Goal: Task Accomplishment & Management: Manage account settings

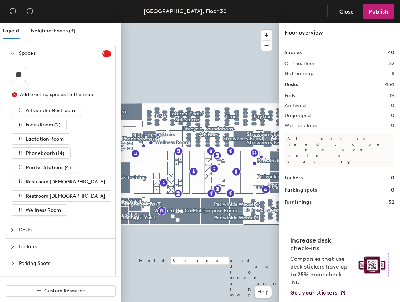
click at [9, 228] on div "Desks" at bounding box center [60, 230] width 109 height 16
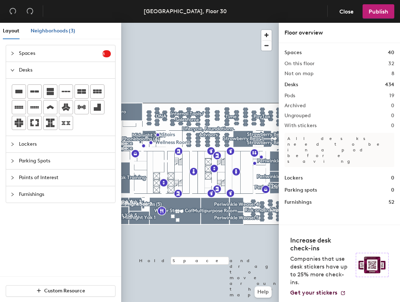
click at [71, 32] on span "Neighborhoods (3)" at bounding box center [53, 31] width 45 height 6
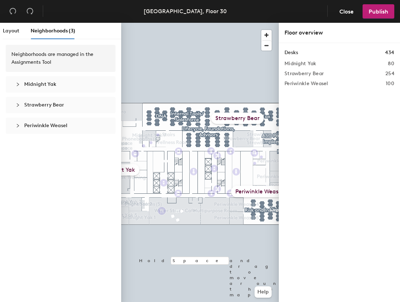
click at [117, 66] on div "Neighborhoods are managed in the Assignments Tool Midnight Yak Strawberry Bear …" at bounding box center [60, 90] width 121 height 103
click at [299, 54] on div "Desks 434" at bounding box center [339, 53] width 110 height 8
click at [304, 85] on h2 "Periwinkle Weasel" at bounding box center [306, 84] width 44 height 6
click at [315, 85] on h2 "Periwinkle Weasel" at bounding box center [306, 84] width 44 height 6
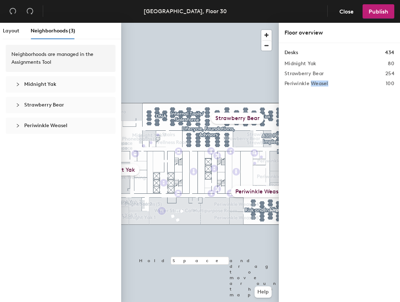
click at [315, 85] on h2 "Periwinkle Weasel" at bounding box center [306, 84] width 44 height 6
click at [300, 61] on h2 "Midnight Yak" at bounding box center [300, 64] width 32 height 6
click at [297, 29] on div "Floor overview" at bounding box center [339, 32] width 110 height 9
click at [292, 54] on h1 "Desks" at bounding box center [291, 53] width 14 height 8
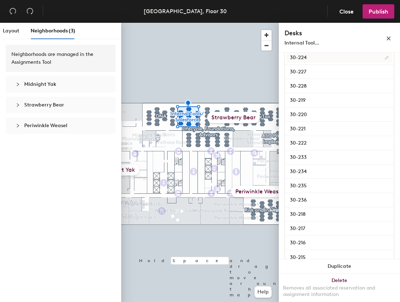
scroll to position [246, 0]
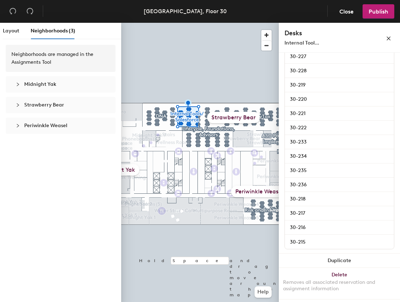
click at [163, 23] on div at bounding box center [199, 23] width 157 height 0
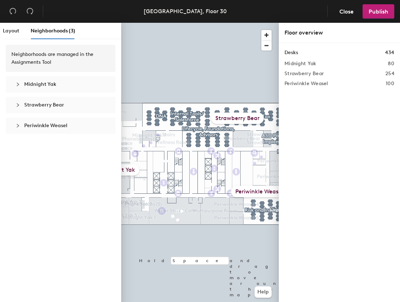
click at [240, 23] on div at bounding box center [199, 23] width 157 height 0
click at [265, 23] on div at bounding box center [199, 23] width 157 height 0
click at [270, 23] on div at bounding box center [199, 23] width 157 height 0
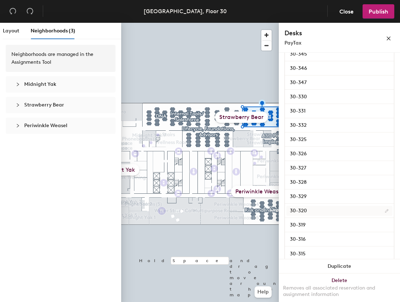
scroll to position [547, 0]
click at [244, 23] on div at bounding box center [199, 23] width 157 height 0
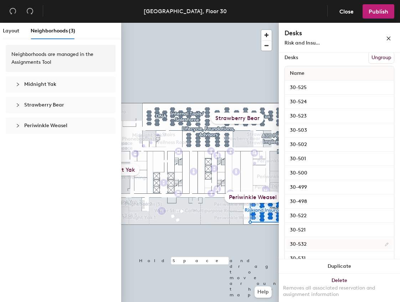
scroll to position [126, 0]
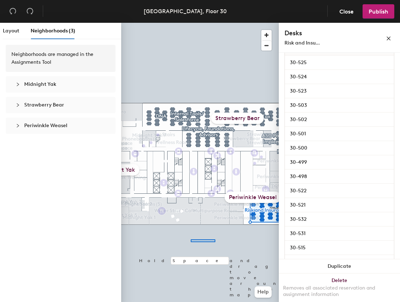
click at [170, 23] on div at bounding box center [199, 23] width 157 height 0
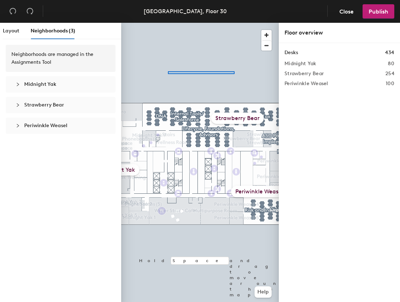
click at [168, 23] on div at bounding box center [199, 23] width 157 height 0
click at [267, 44] on span "button" at bounding box center [266, 46] width 10 height 10
click at [267, 45] on span "button" at bounding box center [266, 46] width 10 height 10
click at [263, 35] on span "button" at bounding box center [266, 35] width 10 height 10
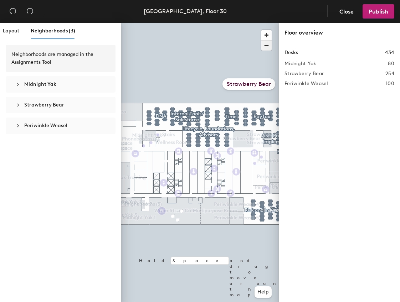
click at [268, 42] on span "button" at bounding box center [266, 46] width 10 height 10
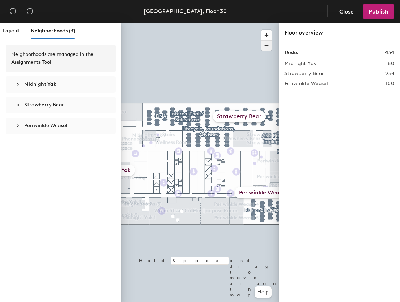
click at [268, 45] on span "button" at bounding box center [266, 46] width 10 height 10
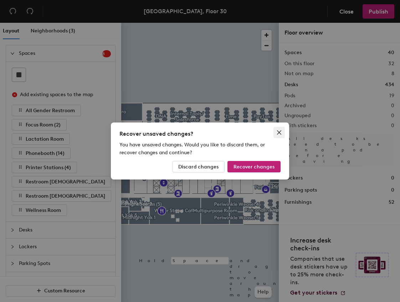
click at [279, 137] on button "Close" at bounding box center [278, 132] width 11 height 11
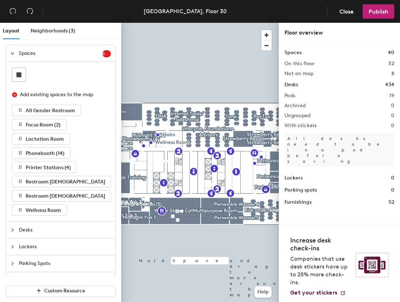
click at [13, 50] on div at bounding box center [14, 54] width 9 height 8
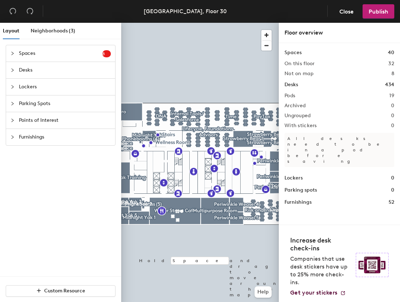
drag, startPoint x: 14, startPoint y: 70, endPoint x: 20, endPoint y: 73, distance: 6.7
click at [14, 70] on icon "collapsed" at bounding box center [12, 70] width 4 height 4
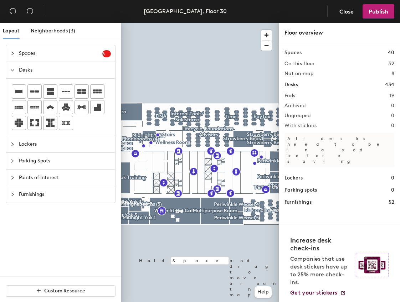
click at [11, 72] on icon "expanded" at bounding box center [12, 70] width 4 height 4
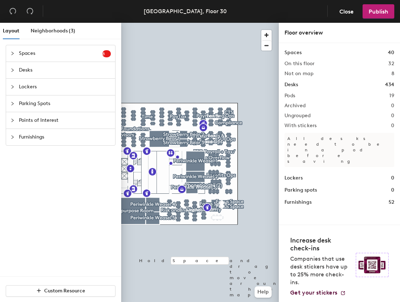
click at [233, 23] on div at bounding box center [199, 23] width 157 height 0
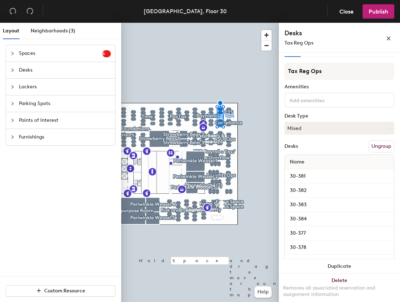
scroll to position [57, 0]
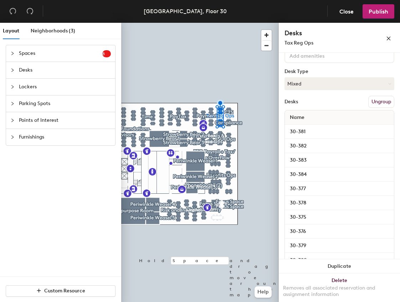
click at [227, 23] on div at bounding box center [199, 23] width 157 height 0
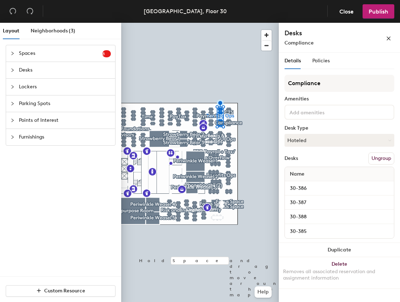
scroll to position [0, 0]
click at [312, 191] on input "30-386" at bounding box center [339, 188] width 106 height 10
click at [355, 189] on input "30-386" at bounding box center [339, 188] width 106 height 10
click at [329, 140] on button "Hoteled" at bounding box center [339, 140] width 110 height 13
click at [311, 161] on div "Assigned" at bounding box center [320, 162] width 71 height 11
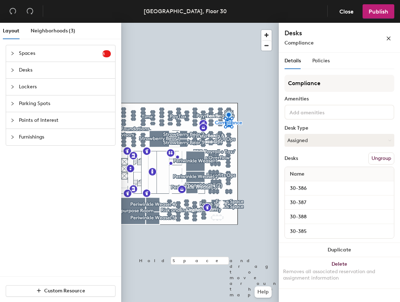
click at [315, 152] on div "Compliance Amenities Desk Type Assigned Desks Ungroup Name 30-386 30-387 30-388…" at bounding box center [339, 159] width 110 height 168
click at [320, 190] on input "30-386" at bounding box center [339, 188] width 106 height 10
click at [357, 181] on div "30-386" at bounding box center [339, 188] width 109 height 14
click at [320, 139] on button "Assigned" at bounding box center [339, 140] width 110 height 13
click at [305, 182] on div "Hoteled" at bounding box center [320, 183] width 71 height 11
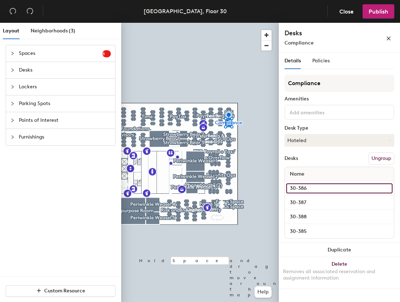
click at [302, 186] on input "30-386" at bounding box center [339, 188] width 106 height 10
click at [316, 168] on div "Name" at bounding box center [339, 174] width 109 height 14
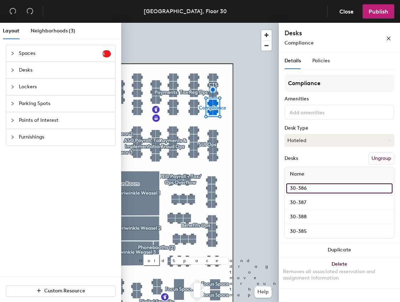
click at [296, 189] on input "30-386" at bounding box center [339, 188] width 106 height 10
click at [322, 171] on div "Name" at bounding box center [339, 174] width 109 height 14
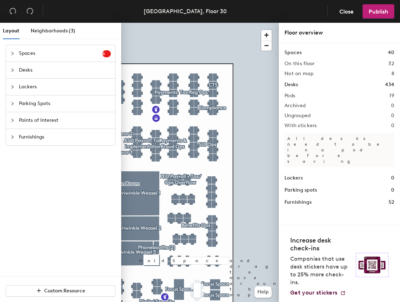
click at [178, 23] on div at bounding box center [199, 23] width 157 height 0
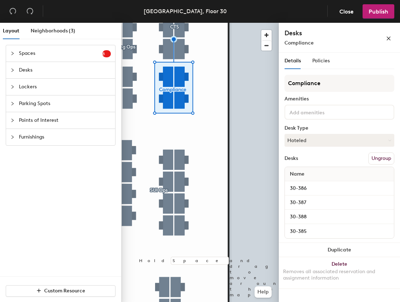
click at [2, 73] on div "Spaces 8 Add existing spaces to the map All Gender Restroom Focus Room (2) Lact…" at bounding box center [60, 95] width 121 height 112
click at [14, 72] on icon "collapsed" at bounding box center [12, 70] width 4 height 4
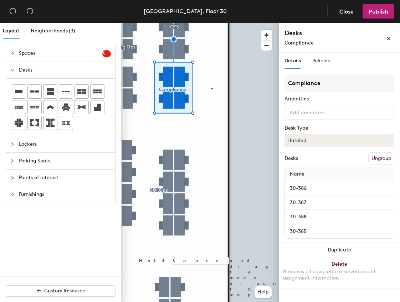
click at [212, 23] on div at bounding box center [199, 23] width 157 height 0
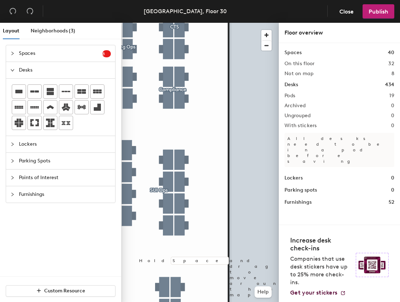
click at [174, 23] on div at bounding box center [199, 23] width 157 height 0
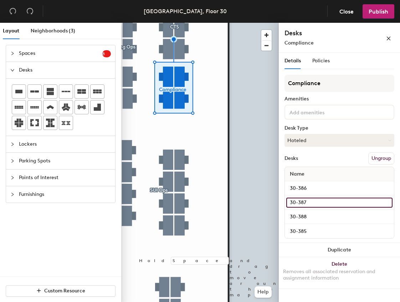
click at [302, 198] on input "30-387" at bounding box center [339, 203] width 106 height 10
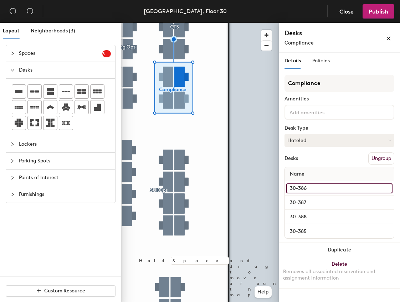
click at [301, 185] on input "30-386" at bounding box center [339, 188] width 106 height 10
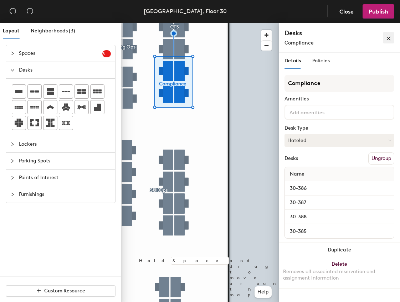
click at [391, 40] on button "button" at bounding box center [388, 37] width 11 height 11
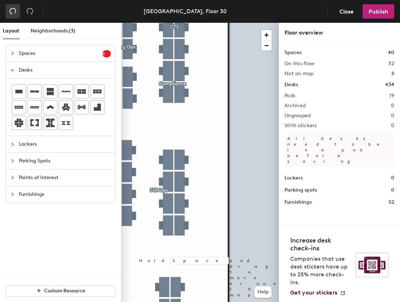
click at [12, 12] on icon "undo" at bounding box center [12, 10] width 7 height 7
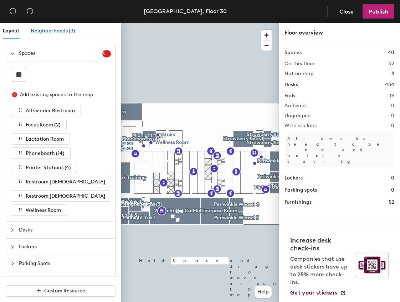
click at [67, 32] on span "Neighborhoods (3)" at bounding box center [53, 31] width 45 height 6
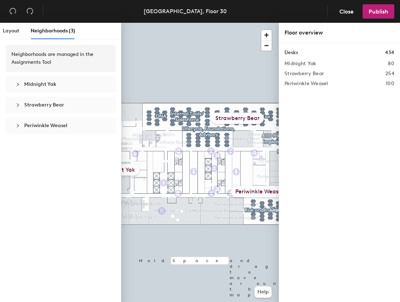
click at [47, 83] on span "Midnight Yak" at bounding box center [40, 84] width 32 height 6
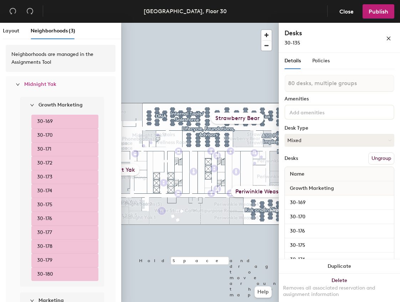
click at [17, 85] on icon "expanded" at bounding box center [18, 84] width 4 height 2
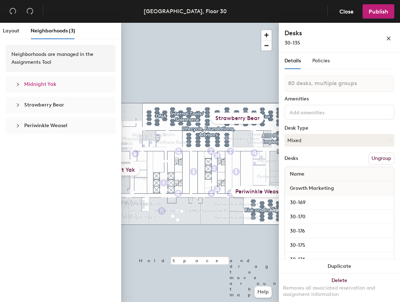
click at [21, 108] on div at bounding box center [20, 105] width 9 height 8
type input "254 desks, multiple groups"
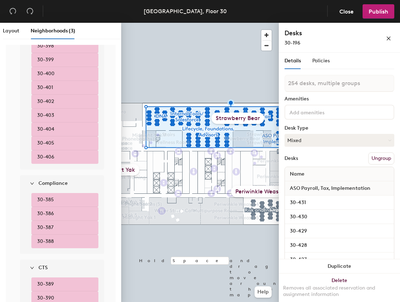
scroll to position [598, 0]
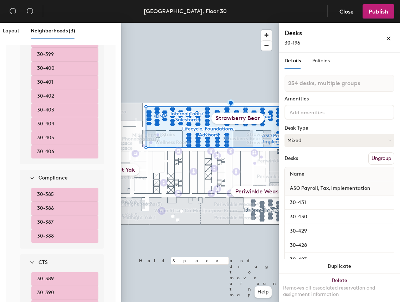
click at [55, 196] on li "30-385" at bounding box center [64, 195] width 67 height 14
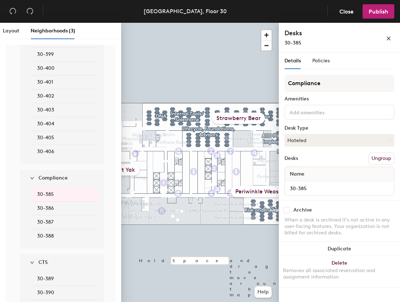
click at [325, 147] on div "Compliance Amenities Desk Type Hoteled Desks Ungroup Name 30-385" at bounding box center [339, 137] width 110 height 125
click at [318, 139] on button "Hoteled" at bounding box center [339, 140] width 110 height 13
click at [306, 163] on div "Assigned" at bounding box center [320, 162] width 71 height 11
click at [40, 209] on span "30-386" at bounding box center [45, 208] width 17 height 8
click at [300, 143] on button "Hoteled" at bounding box center [339, 140] width 110 height 13
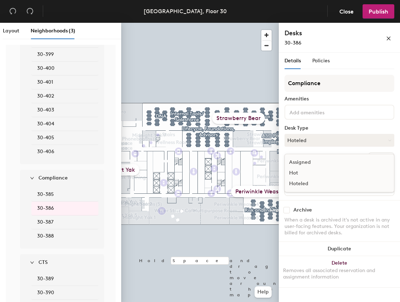
click at [302, 164] on div "Assigned" at bounding box center [320, 162] width 71 height 11
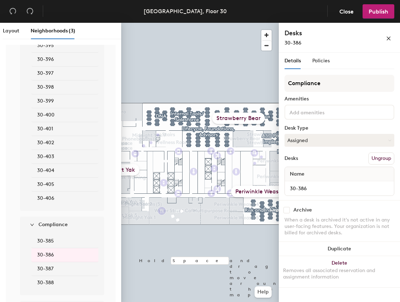
scroll to position [553, 0]
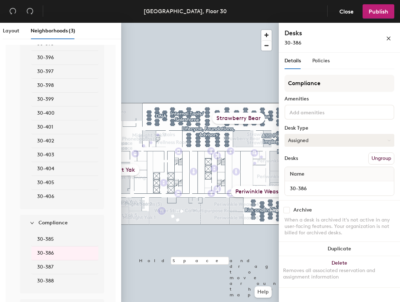
click at [305, 141] on button "Assigned" at bounding box center [339, 140] width 110 height 13
click at [299, 183] on div "Hoteled" at bounding box center [320, 183] width 71 height 11
click at [52, 243] on span "30-385" at bounding box center [45, 239] width 17 height 8
click at [298, 142] on button "Assigned" at bounding box center [339, 140] width 110 height 13
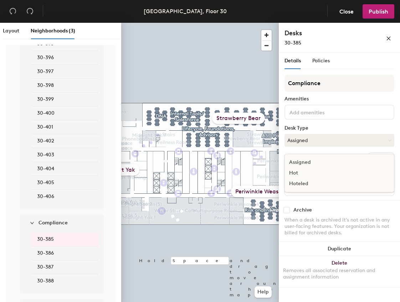
click at [298, 183] on div "Hoteled" at bounding box center [320, 183] width 71 height 11
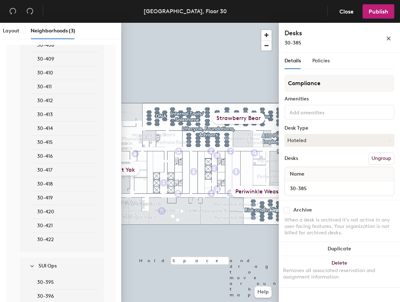
scroll to position [0, 0]
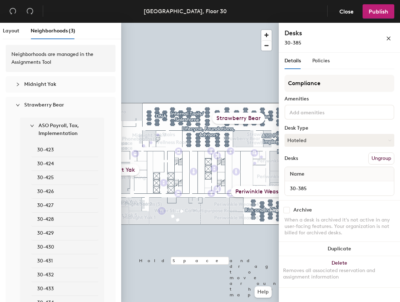
click at [18, 100] on div "Strawberry Bear" at bounding box center [60, 105] width 98 height 16
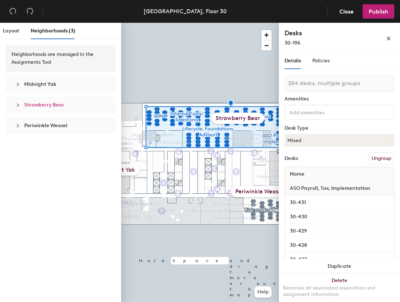
click at [15, 124] on div "Periwinkle Weasel" at bounding box center [60, 126] width 98 height 16
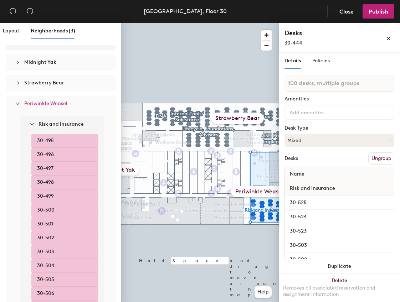
scroll to position [17, 0]
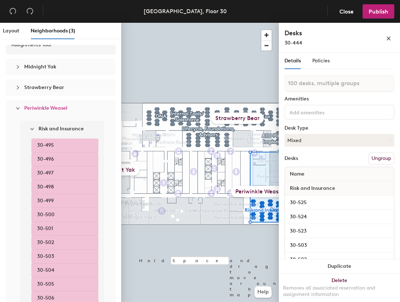
click at [16, 110] on icon "expanded" at bounding box center [18, 108] width 4 height 4
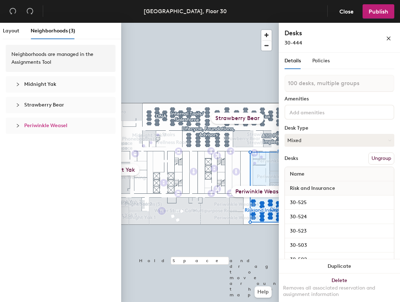
scroll to position [0, 0]
click at [19, 82] on div at bounding box center [20, 85] width 9 height 8
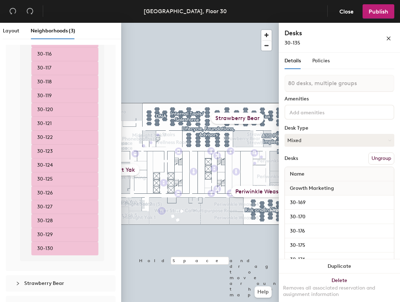
scroll to position [1044, 0]
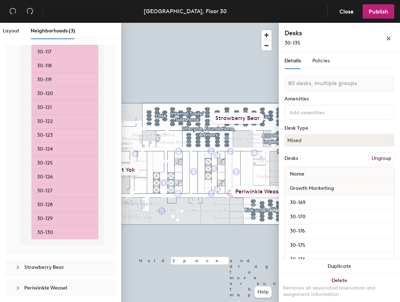
click at [19, 266] on icon "collapsed" at bounding box center [18, 267] width 4 height 4
type input "254 desks, multiple groups"
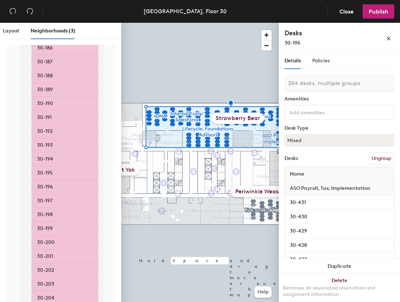
scroll to position [4756, 0]
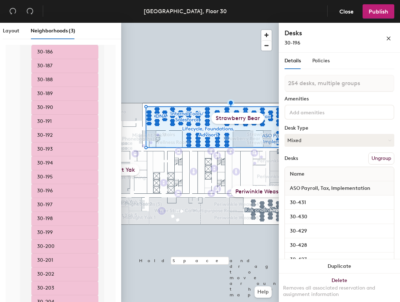
click at [53, 184] on li "30-195" at bounding box center [64, 177] width 67 height 14
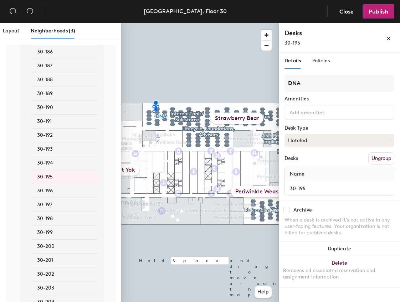
click at [346, 141] on button "Hoteled" at bounding box center [339, 140] width 110 height 13
click at [307, 162] on div "Assigned" at bounding box center [320, 162] width 71 height 11
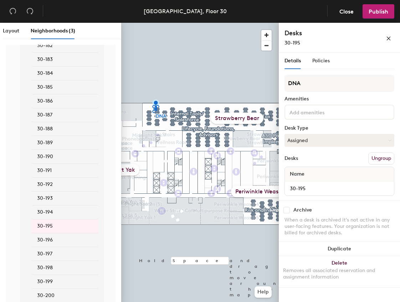
scroll to position [4699, 0]
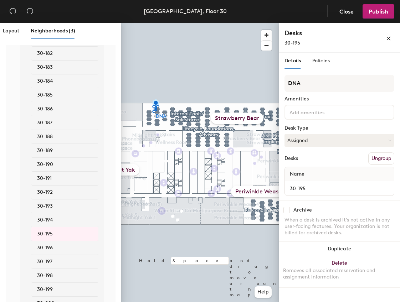
drag, startPoint x: 54, startPoint y: 88, endPoint x: 70, endPoint y: 89, distance: 15.8
click at [54, 88] on li "30-184" at bounding box center [64, 81] width 67 height 14
click at [323, 138] on button "Hoteled" at bounding box center [339, 140] width 110 height 13
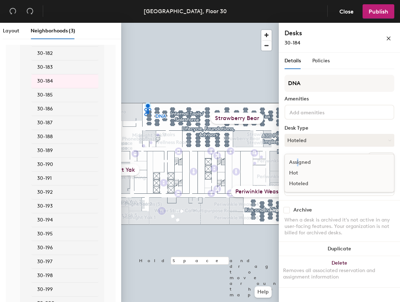
click at [297, 163] on div "Assigned" at bounding box center [320, 162] width 71 height 11
click at [65, 74] on li "30-183" at bounding box center [64, 68] width 67 height 14
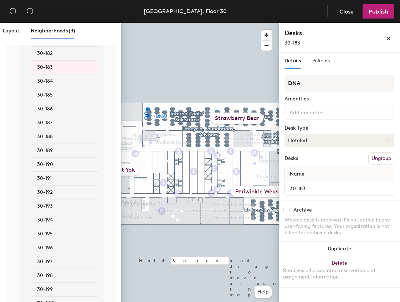
click at [294, 140] on button "Hoteled" at bounding box center [339, 140] width 110 height 13
click at [306, 161] on div "Assigned" at bounding box center [320, 162] width 71 height 11
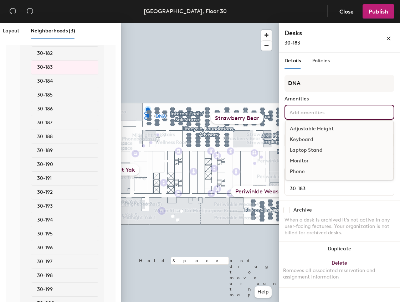
click at [307, 114] on input at bounding box center [320, 112] width 64 height 9
click at [327, 93] on div "DNA Amenities Adjustable Height Keyboard Laptop Stand Monitor Phone Desk Type A…" at bounding box center [339, 137] width 110 height 125
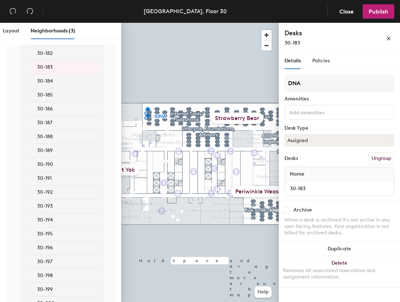
click at [55, 101] on li "30-185" at bounding box center [64, 95] width 67 height 14
click at [321, 143] on button "Hoteled" at bounding box center [339, 140] width 110 height 13
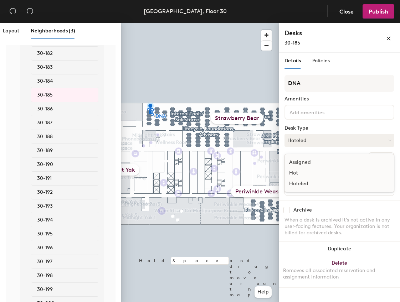
click at [311, 161] on div "Assigned" at bounding box center [320, 162] width 71 height 11
click at [55, 144] on li "30-188" at bounding box center [64, 137] width 67 height 14
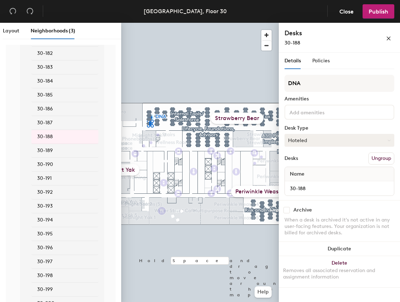
click at [322, 135] on button "Hoteled" at bounding box center [339, 140] width 110 height 13
click at [304, 158] on div "Assigned" at bounding box center [320, 162] width 71 height 11
click at [322, 65] on div "Policies" at bounding box center [320, 61] width 17 height 16
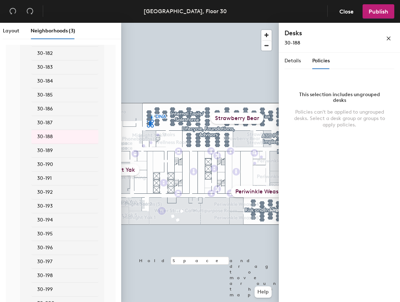
click at [304, 64] on div "Details Policies" at bounding box center [306, 61] width 45 height 16
click at [300, 63] on span "Details" at bounding box center [292, 61] width 16 height 6
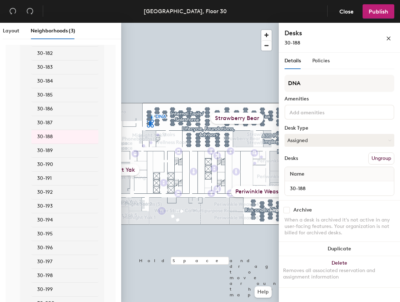
click at [56, 100] on li "30-185" at bounding box center [64, 95] width 67 height 14
click at [51, 85] on span "30-184" at bounding box center [45, 81] width 16 height 8
click at [59, 241] on li "30-195" at bounding box center [64, 234] width 67 height 14
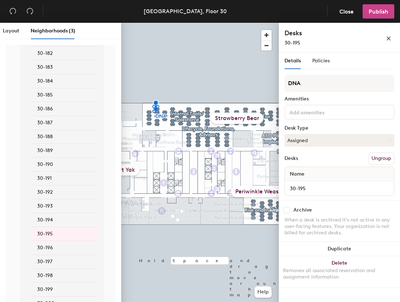
click at [374, 14] on span "Publish" at bounding box center [378, 11] width 20 height 7
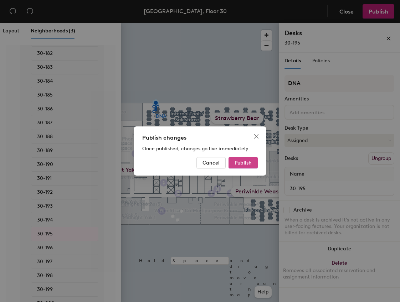
click at [237, 164] on span "Publish" at bounding box center [242, 163] width 17 height 6
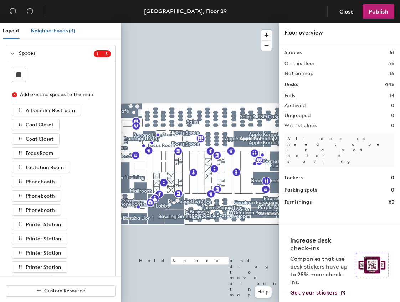
click at [41, 34] on div "Neighborhoods (3)" at bounding box center [53, 31] width 45 height 8
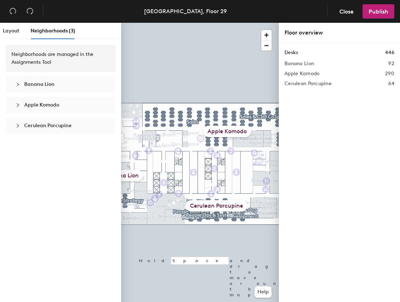
click at [304, 75] on h2 "Apple Komodo" at bounding box center [301, 74] width 35 height 6
click at [310, 65] on h2 "Banana Lion" at bounding box center [299, 64] width 30 height 6
click at [29, 89] on div "Banana Lion" at bounding box center [60, 84] width 98 height 16
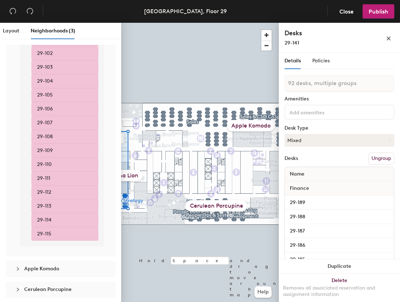
scroll to position [1240, 0]
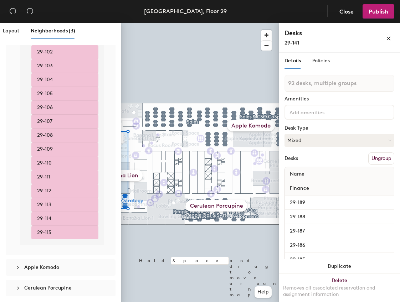
click at [34, 268] on span "Apple Komodo" at bounding box center [41, 267] width 35 height 6
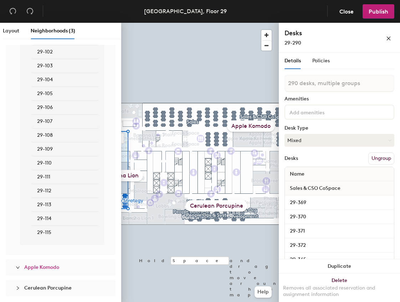
type input "290 desks, multiple groups"
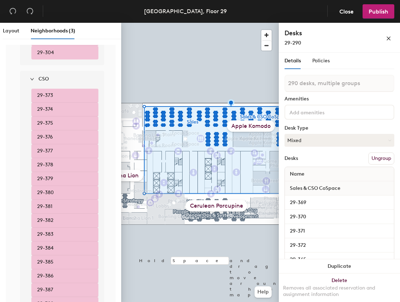
scroll to position [4008, 0]
click at [52, 149] on span "29-377" at bounding box center [45, 151] width 16 height 8
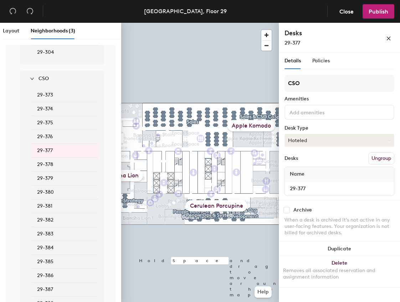
click at [300, 140] on button "Hoteled" at bounding box center [339, 140] width 110 height 13
click at [313, 161] on div "Assigned" at bounding box center [320, 162] width 71 height 11
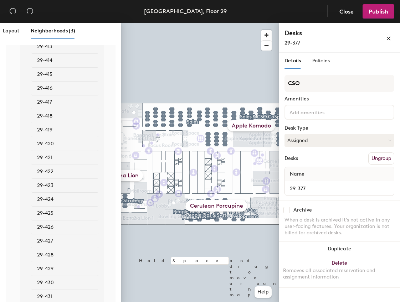
scroll to position [4614, 0]
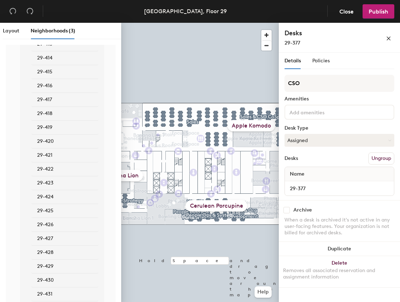
click at [55, 127] on li "29-419" at bounding box center [64, 128] width 67 height 14
click at [312, 142] on button "Assigned" at bounding box center [339, 140] width 110 height 13
click at [301, 181] on div "Hoteled" at bounding box center [320, 183] width 71 height 11
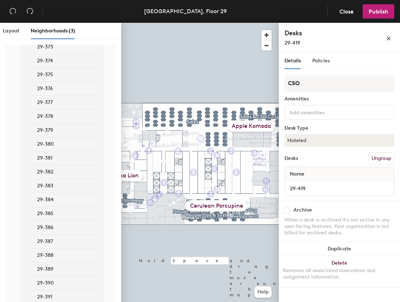
scroll to position [4038, 0]
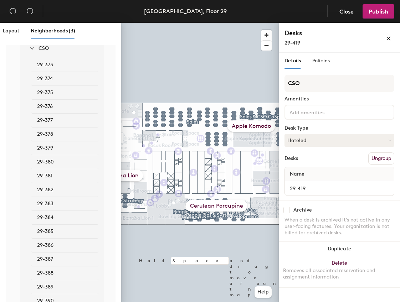
click at [49, 119] on span "29-377" at bounding box center [45, 120] width 16 height 8
click at [383, 11] on span "Publish" at bounding box center [378, 11] width 20 height 7
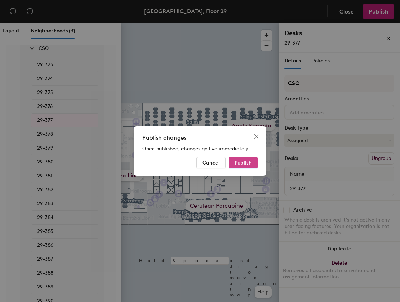
click at [242, 164] on span "Publish" at bounding box center [242, 163] width 17 height 6
